Goal: Task Accomplishment & Management: Use online tool/utility

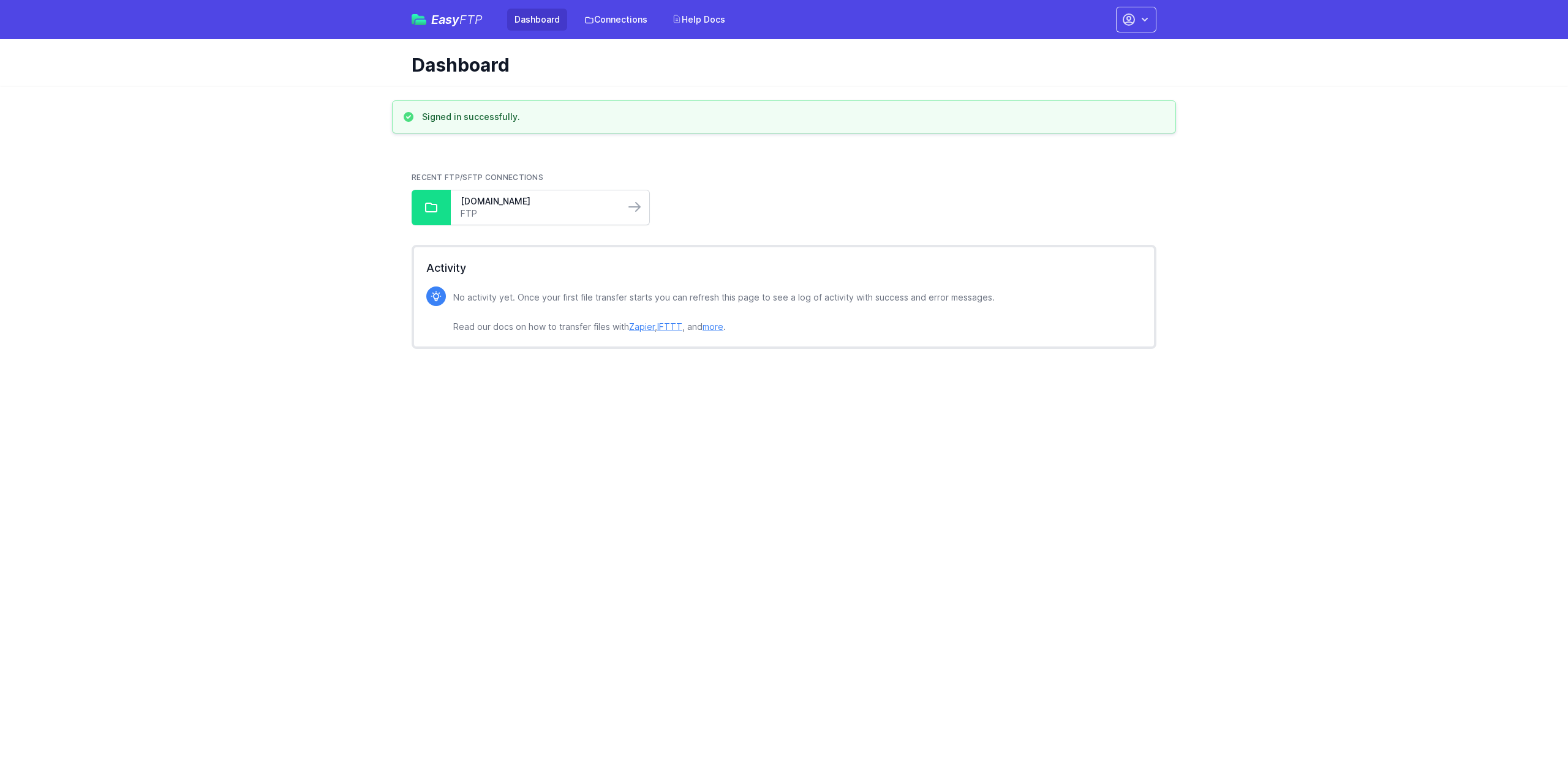
click at [520, 191] on div "[DOMAIN_NAME] FTP" at bounding box center [537, 208] width 174 height 34
click at [523, 197] on link "[DOMAIN_NAME]" at bounding box center [538, 201] width 155 height 12
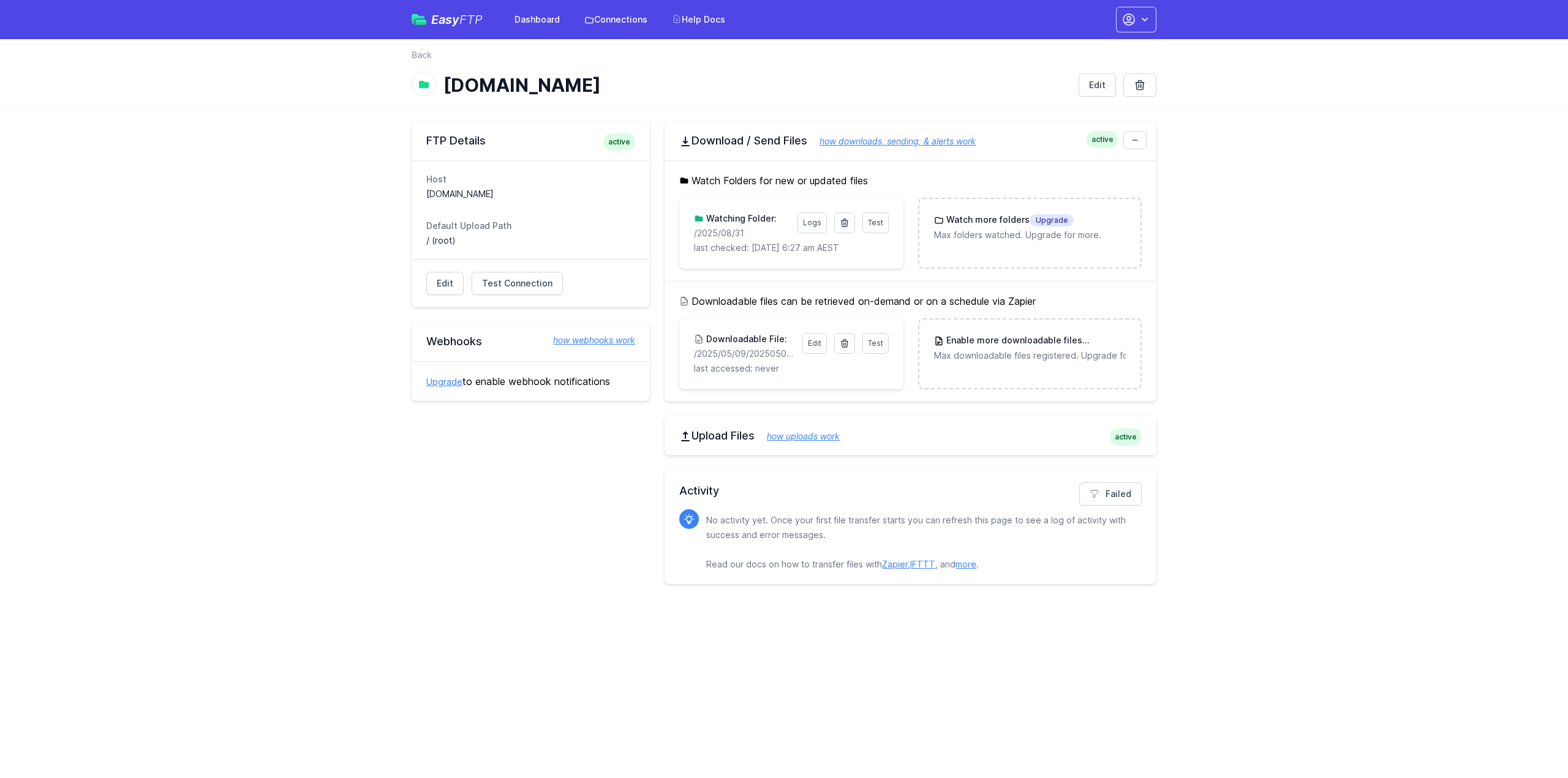
drag, startPoint x: 726, startPoint y: 232, endPoint x: 678, endPoint y: 232, distance: 48.0
click at [678, 232] on div "Watch Folders for new or updated files Test Logs Watching Folder: /2025/08/31 l…" at bounding box center [911, 220] width 492 height 120
copy p "/2025/08/31"
click at [845, 224] on icon at bounding box center [844, 223] width 7 height 8
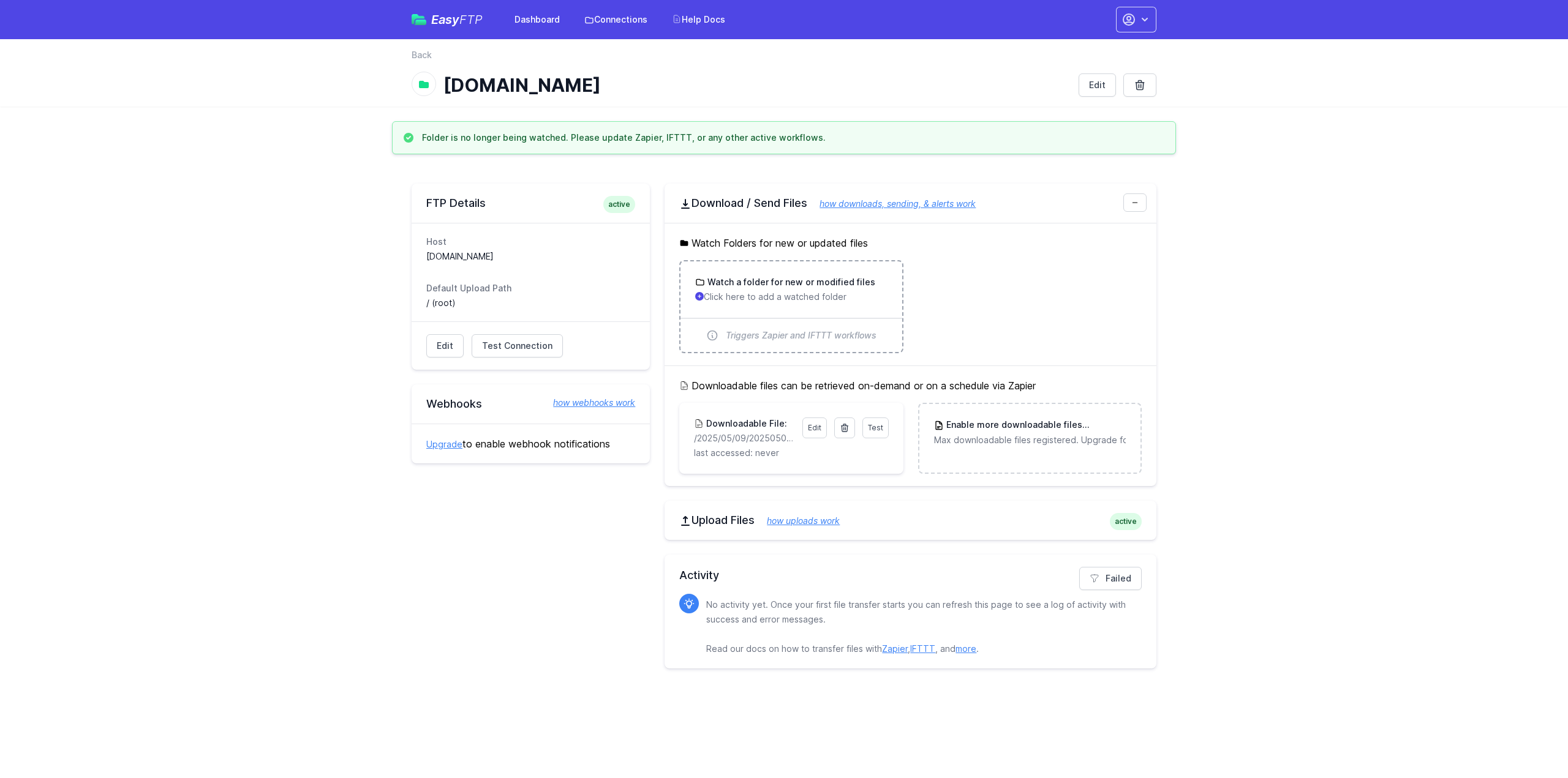
click at [778, 287] on h3 "Watch a folder for new or modified files" at bounding box center [790, 282] width 170 height 12
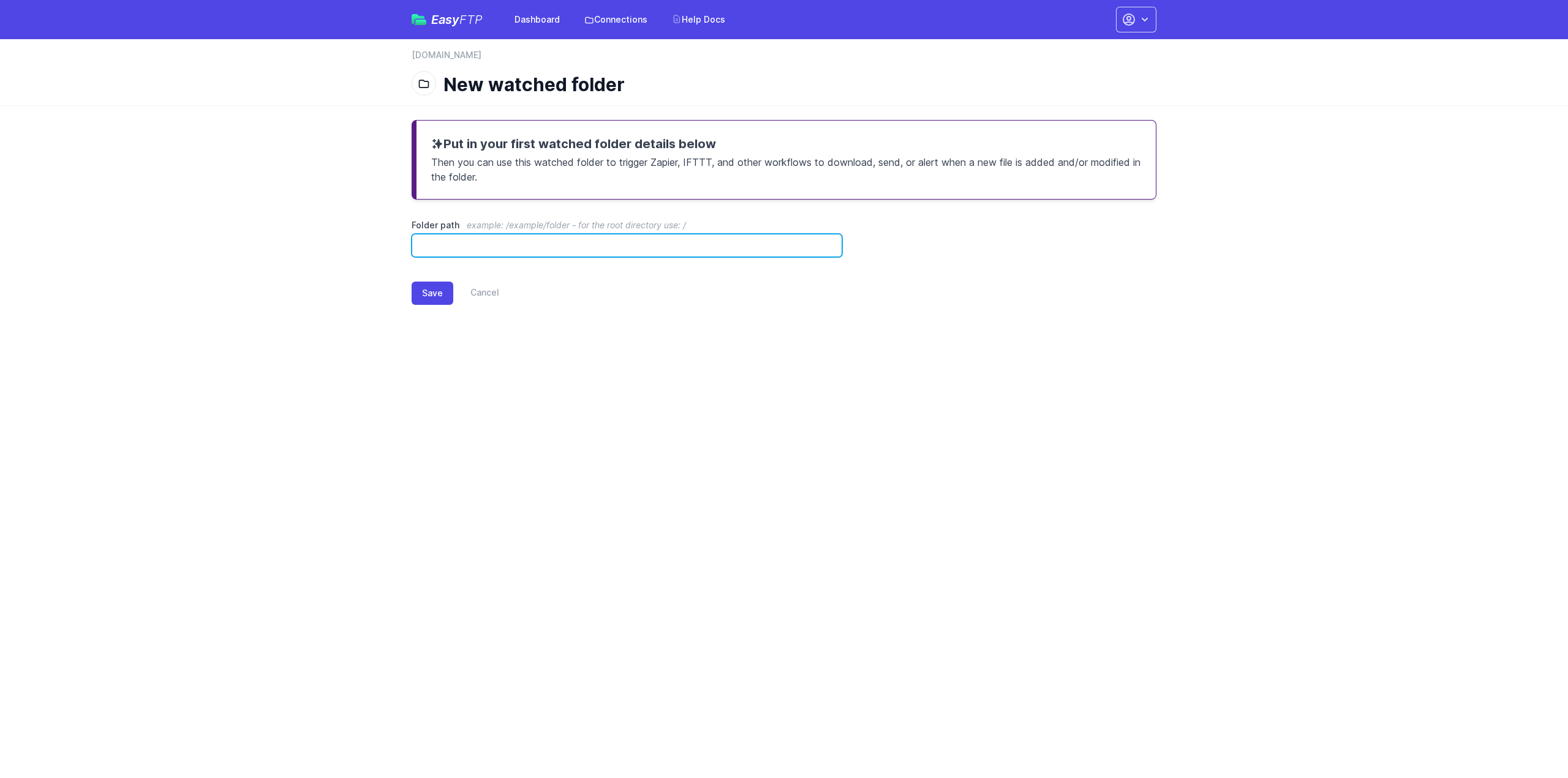
click at [643, 245] on input "Folder path example: /example/folder - for the root directory use: /" at bounding box center [626, 245] width 430 height 23
paste input "**********"
type input "**********"
click at [434, 291] on button "Save" at bounding box center [432, 293] width 42 height 23
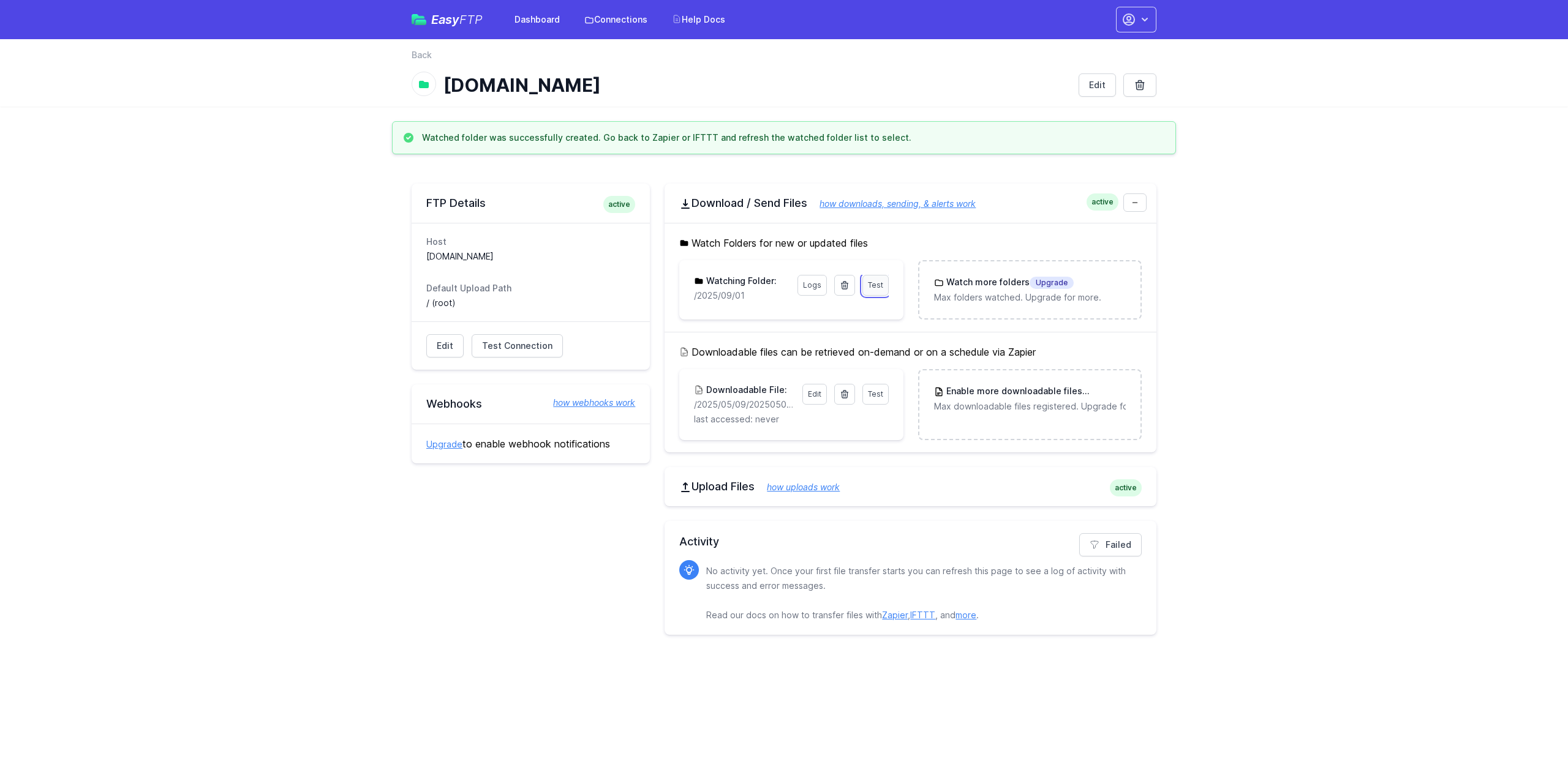
click at [875, 285] on span "Test" at bounding box center [875, 285] width 15 height 9
